Goal: Find specific page/section: Find specific page/section

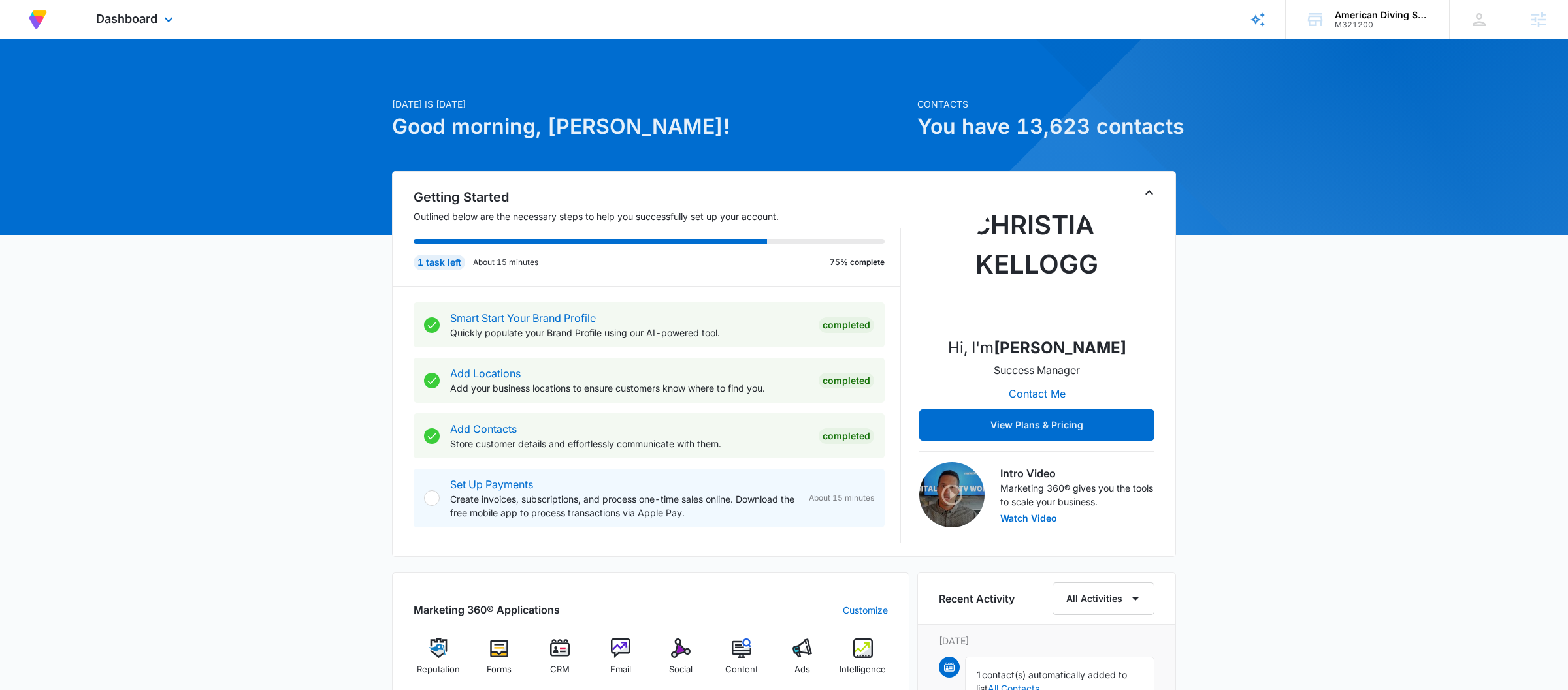
click at [163, 4] on div "Dashboard Apps Reputation Forms CRM Email Social Content Ads Intelligence Files…" at bounding box center [136, 19] width 119 height 38
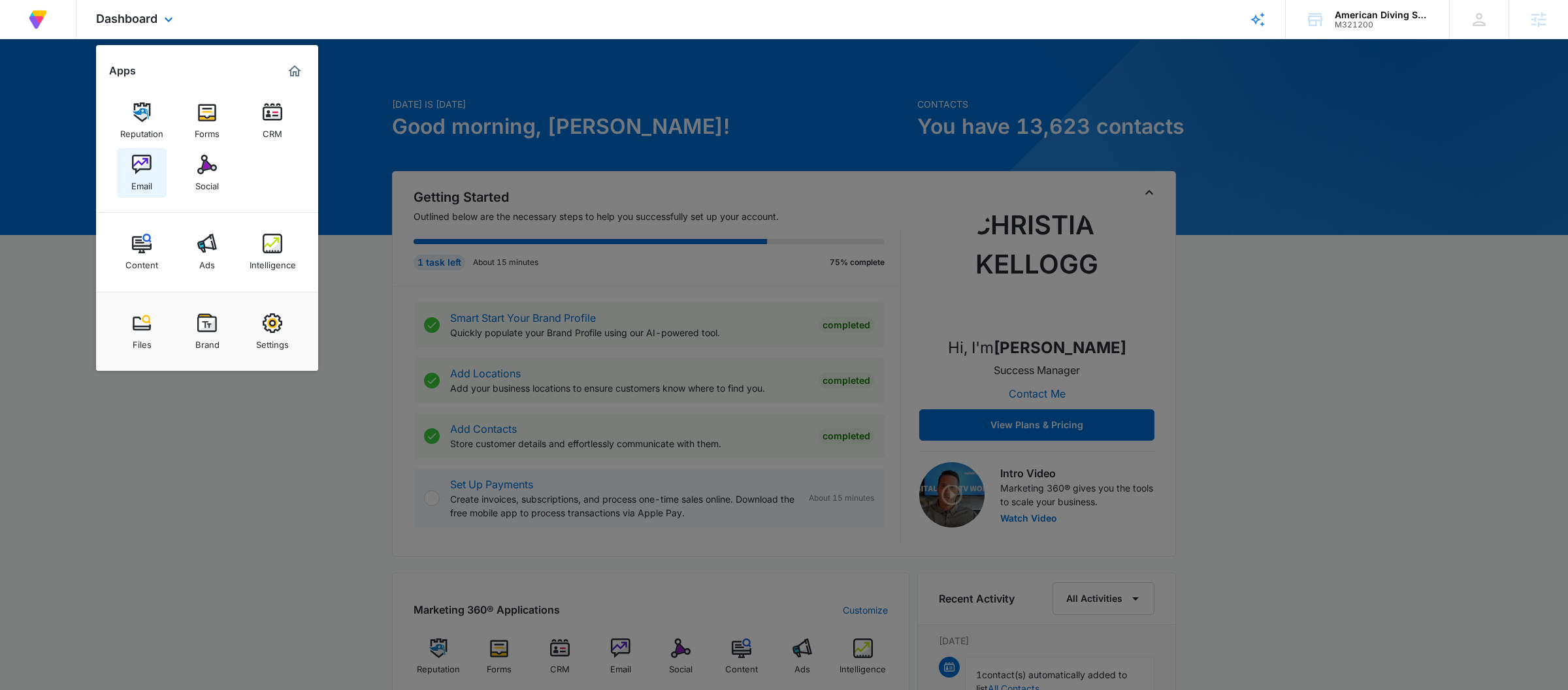
click at [149, 179] on div "Email" at bounding box center [141, 182] width 21 height 17
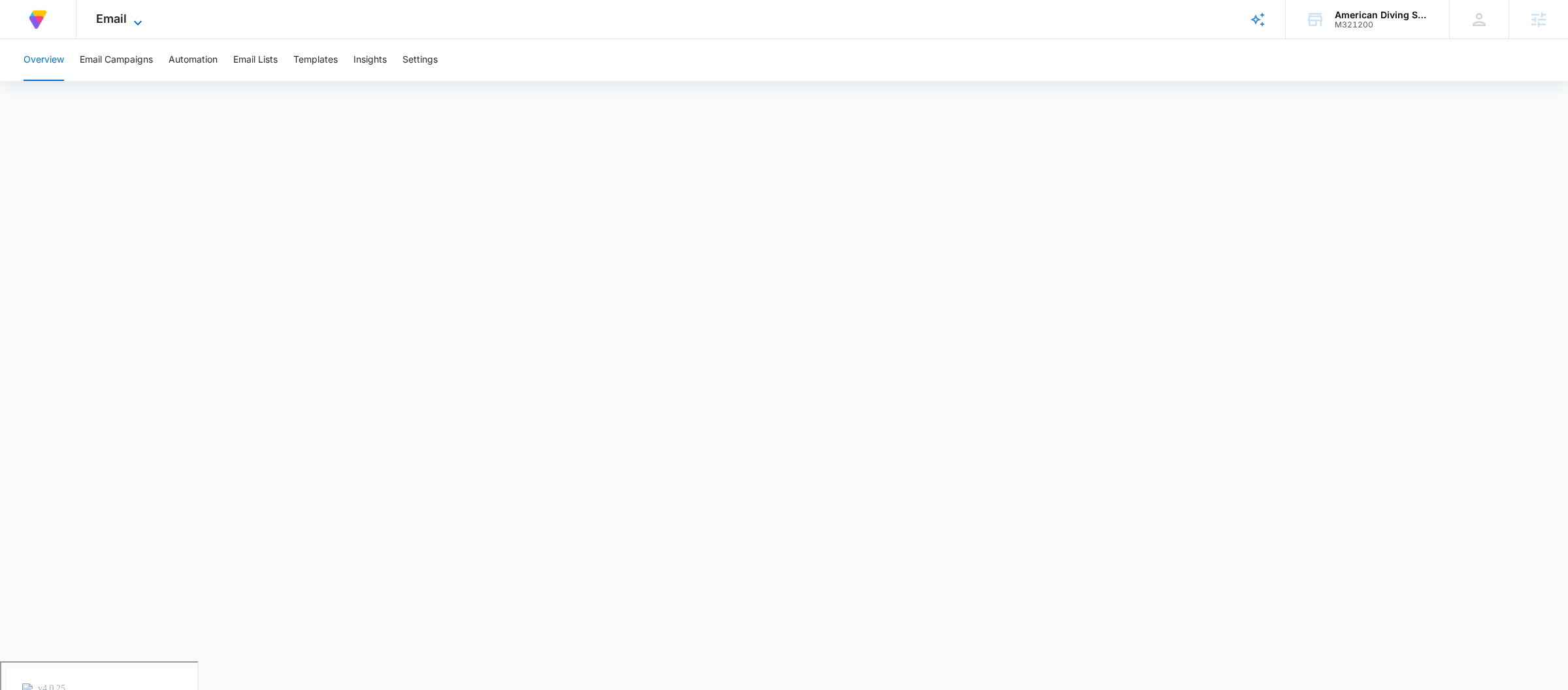
click at [130, 19] on icon at bounding box center [138, 22] width 16 height 16
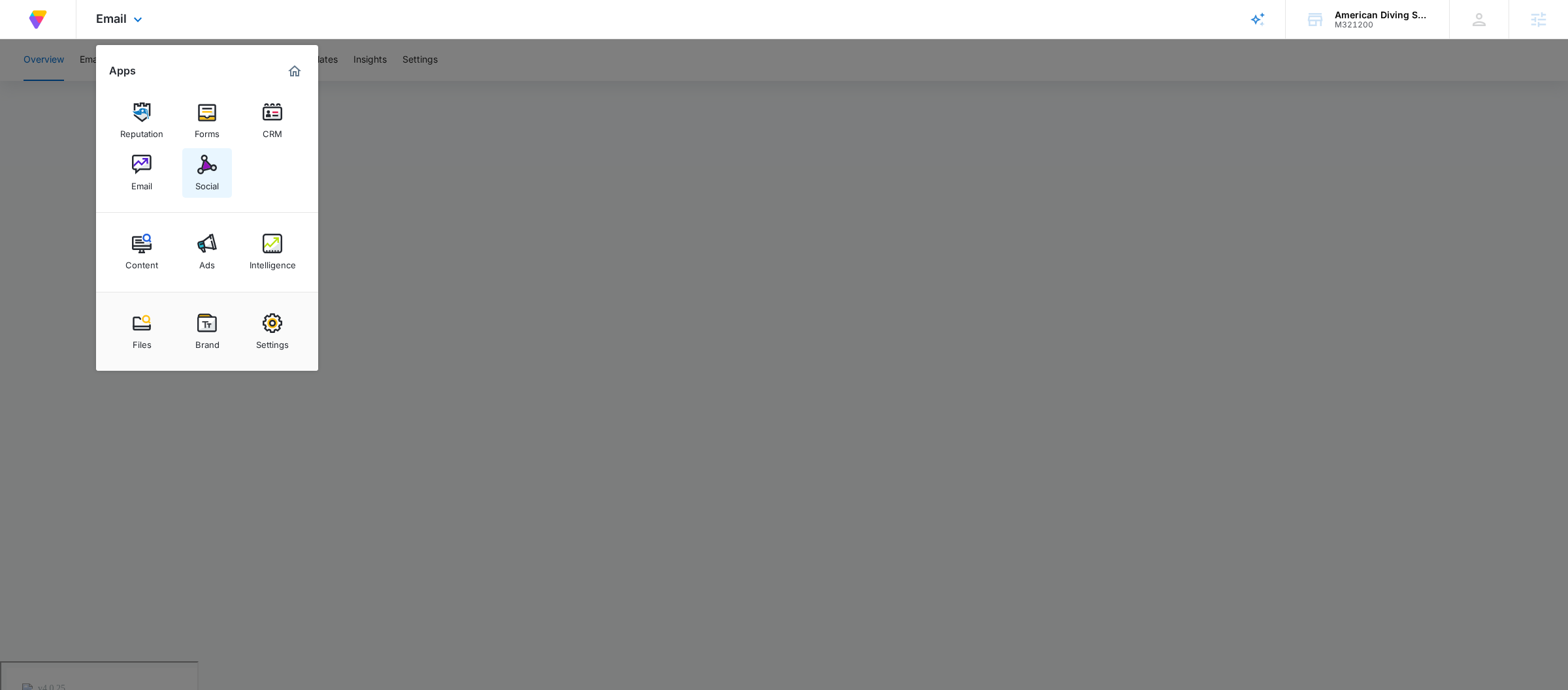
click at [199, 171] on img at bounding box center [206, 164] width 19 height 19
